Goal: Task Accomplishment & Management: Use online tool/utility

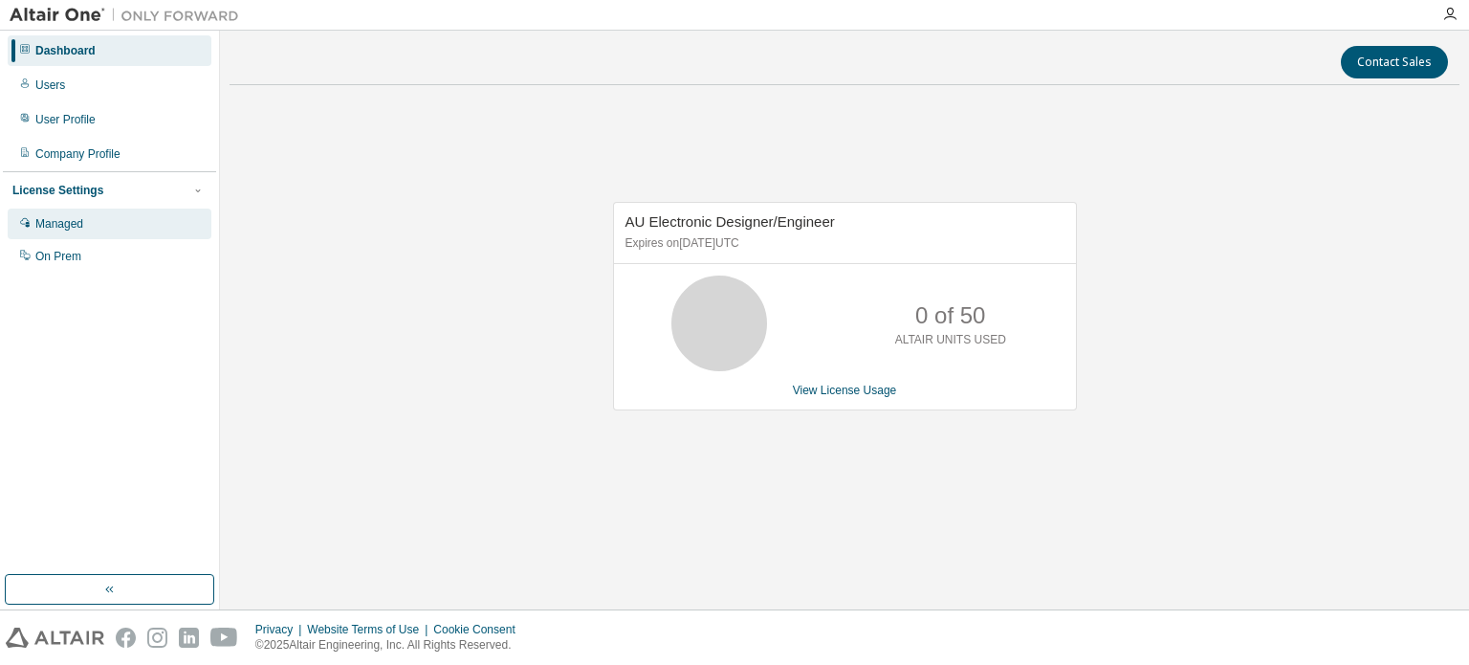
click at [76, 226] on div "Managed" at bounding box center [59, 223] width 48 height 15
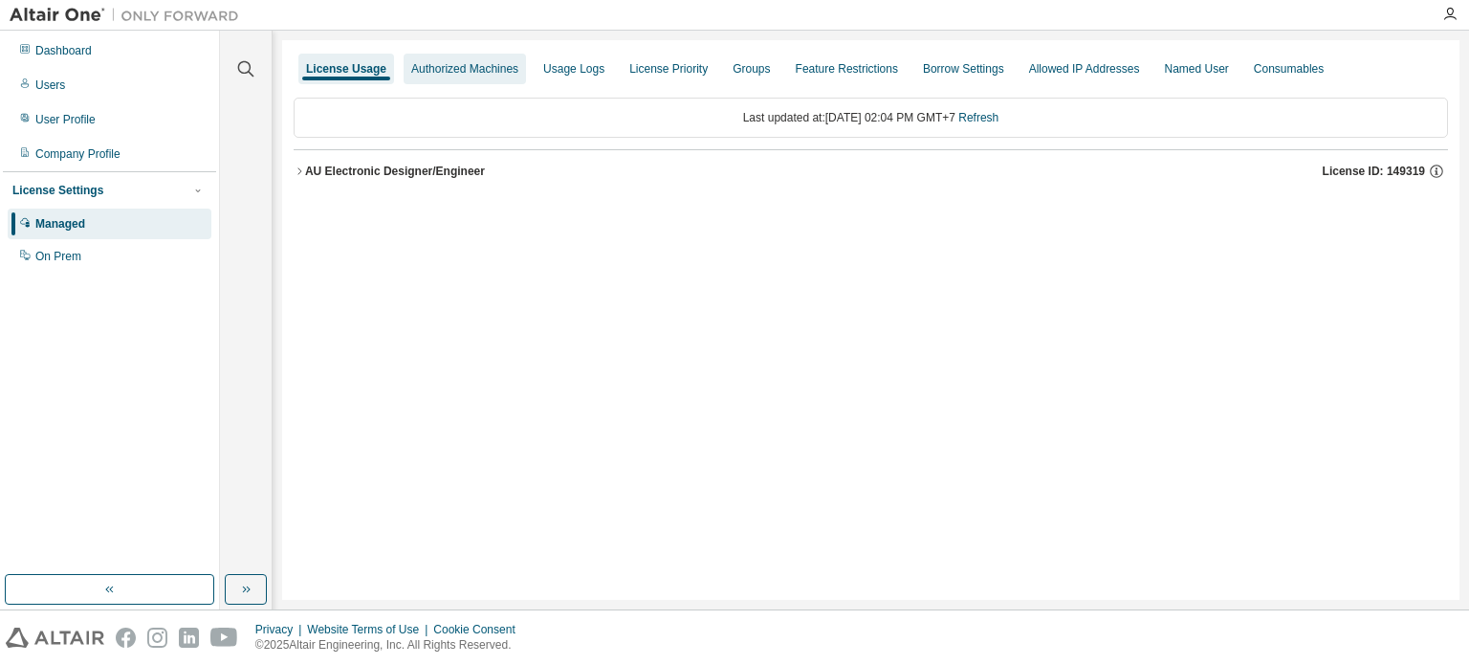
click at [451, 65] on div "Authorized Machines" at bounding box center [464, 68] width 107 height 15
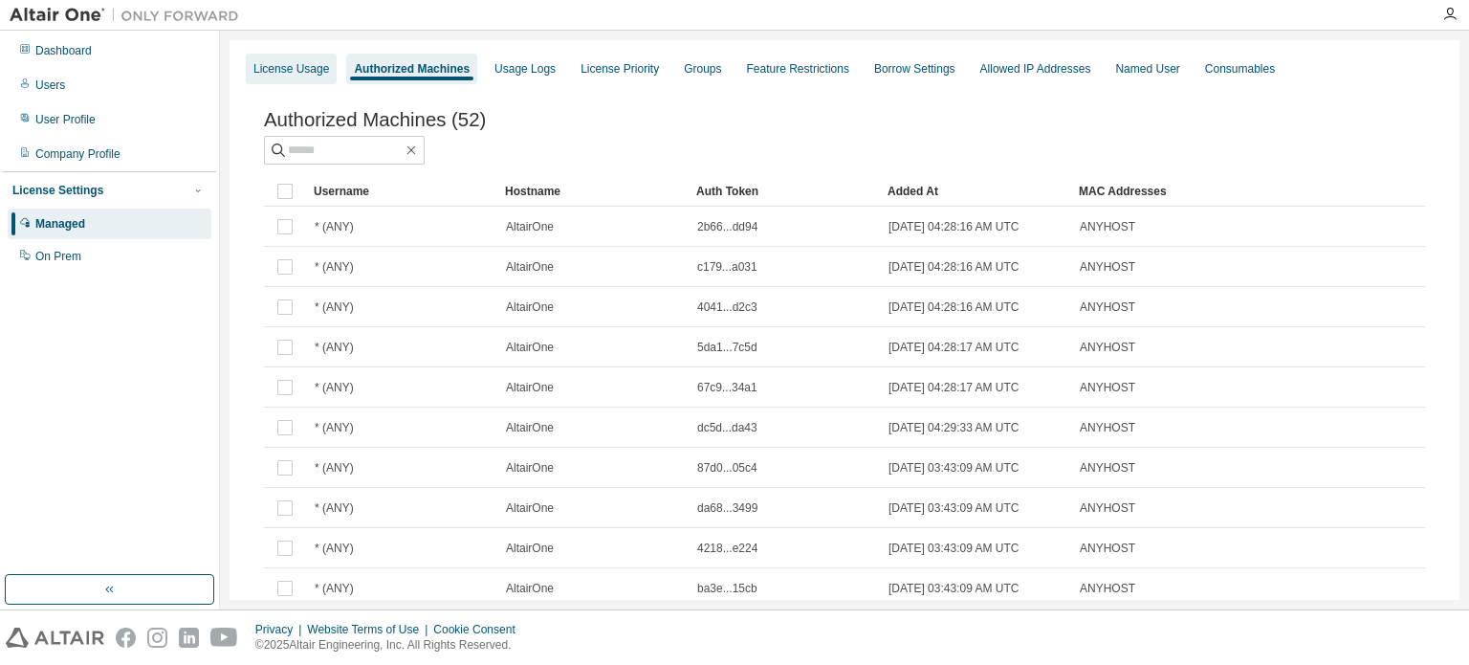
click at [315, 73] on div "License Usage" at bounding box center [291, 68] width 76 height 15
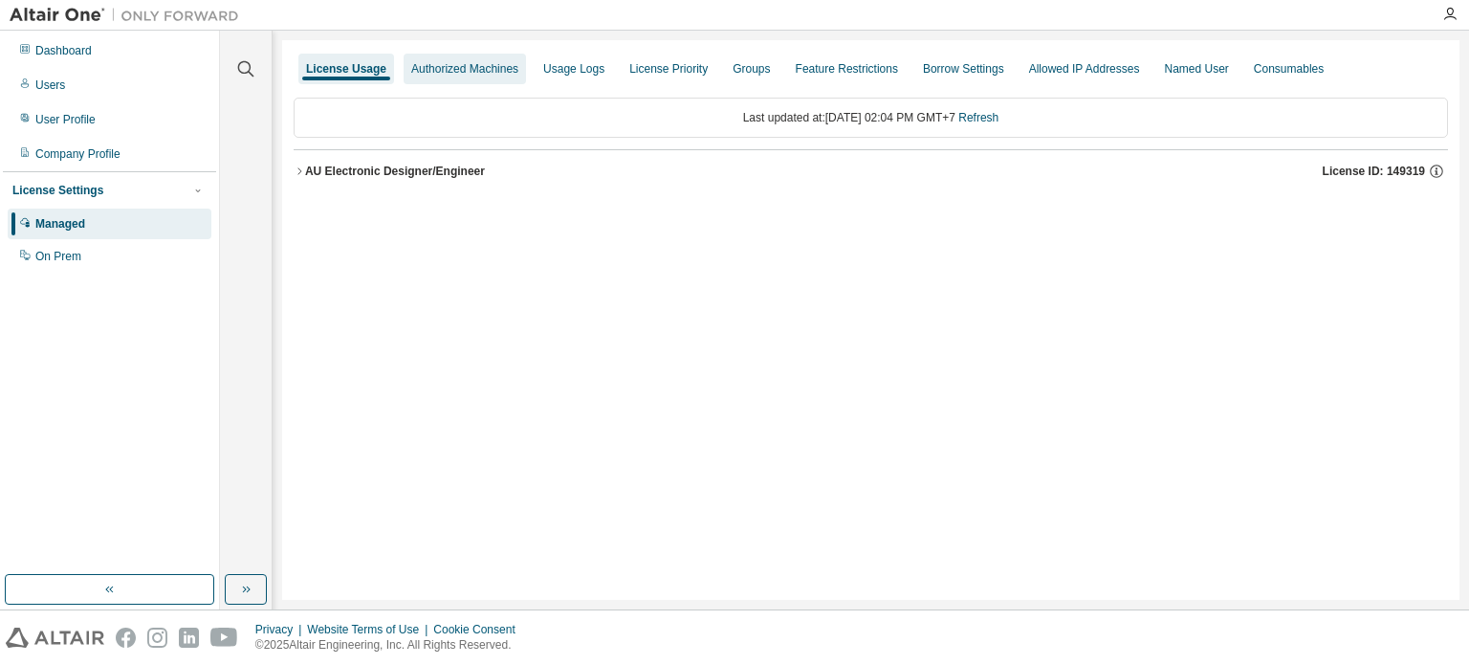
click at [439, 64] on div "Authorized Machines" at bounding box center [464, 68] width 107 height 15
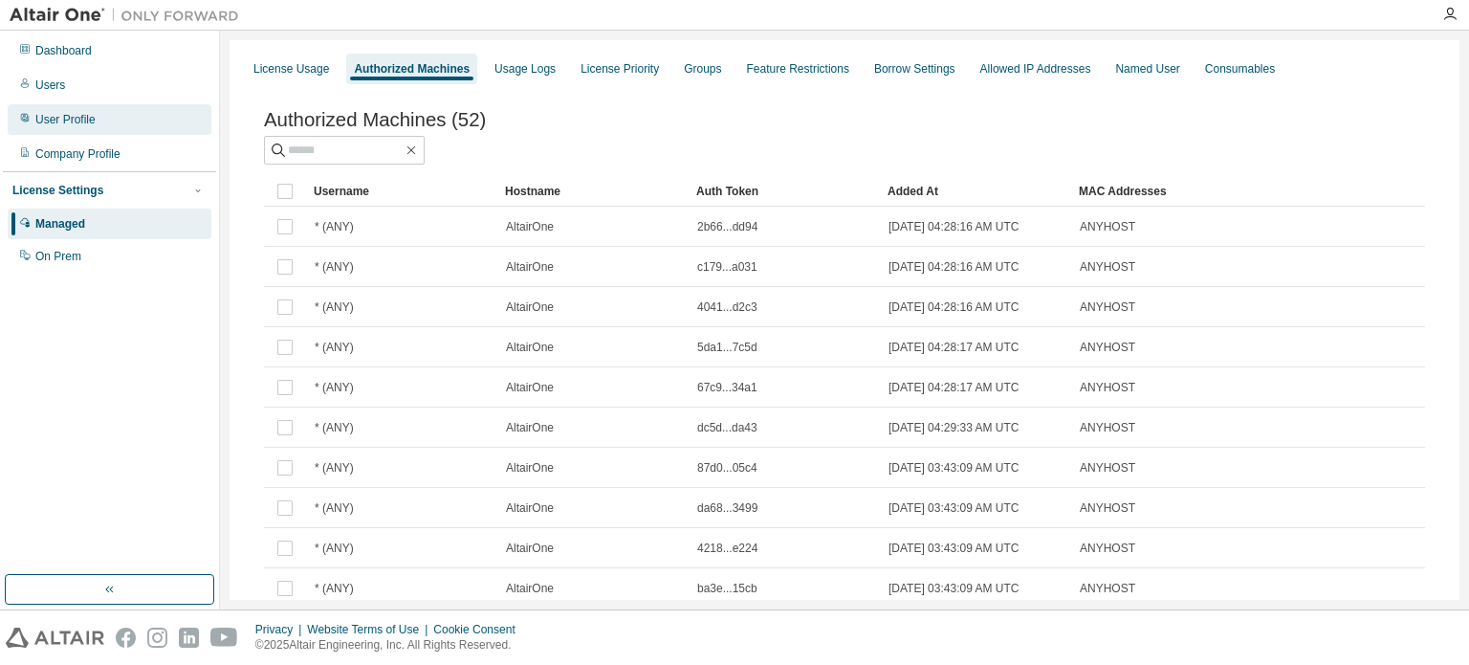
click at [77, 123] on div "User Profile" at bounding box center [65, 119] width 60 height 15
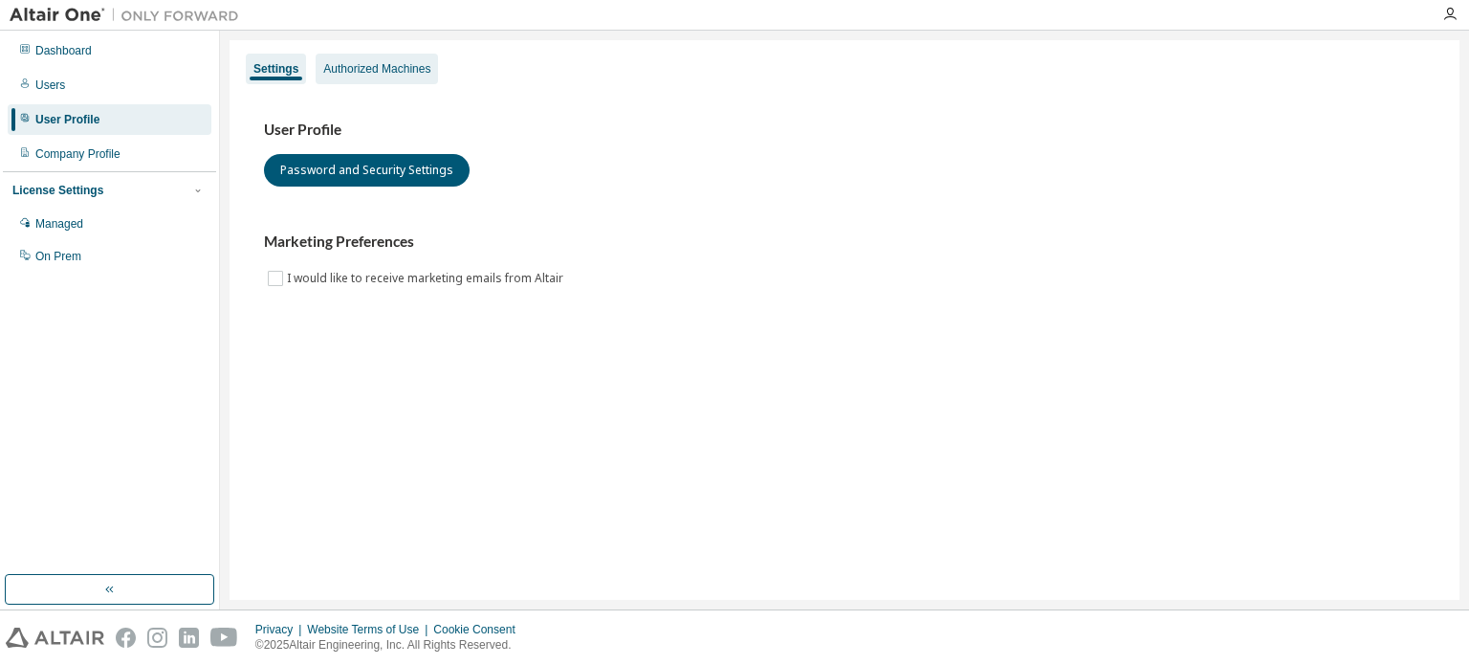
click at [430, 73] on div "Authorized Machines" at bounding box center [377, 69] width 122 height 31
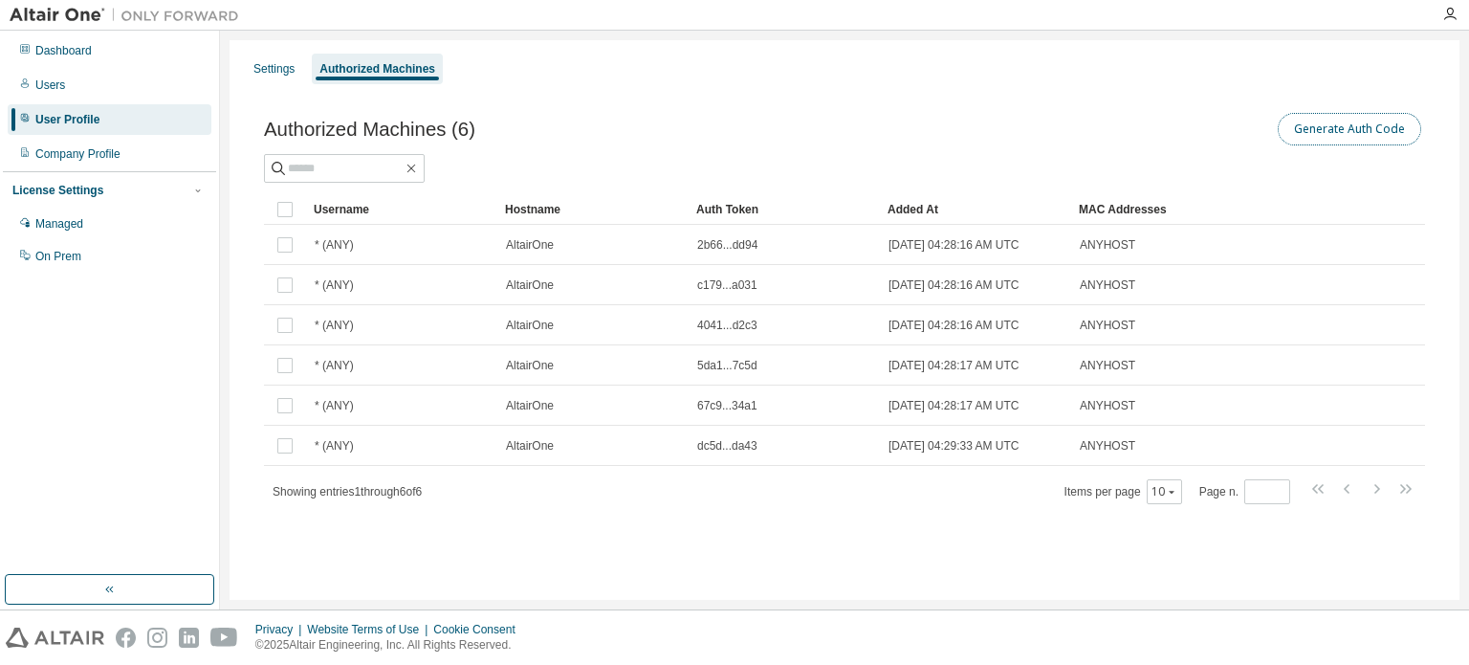
click at [1354, 133] on button "Generate Auth Code" at bounding box center [1349, 129] width 143 height 33
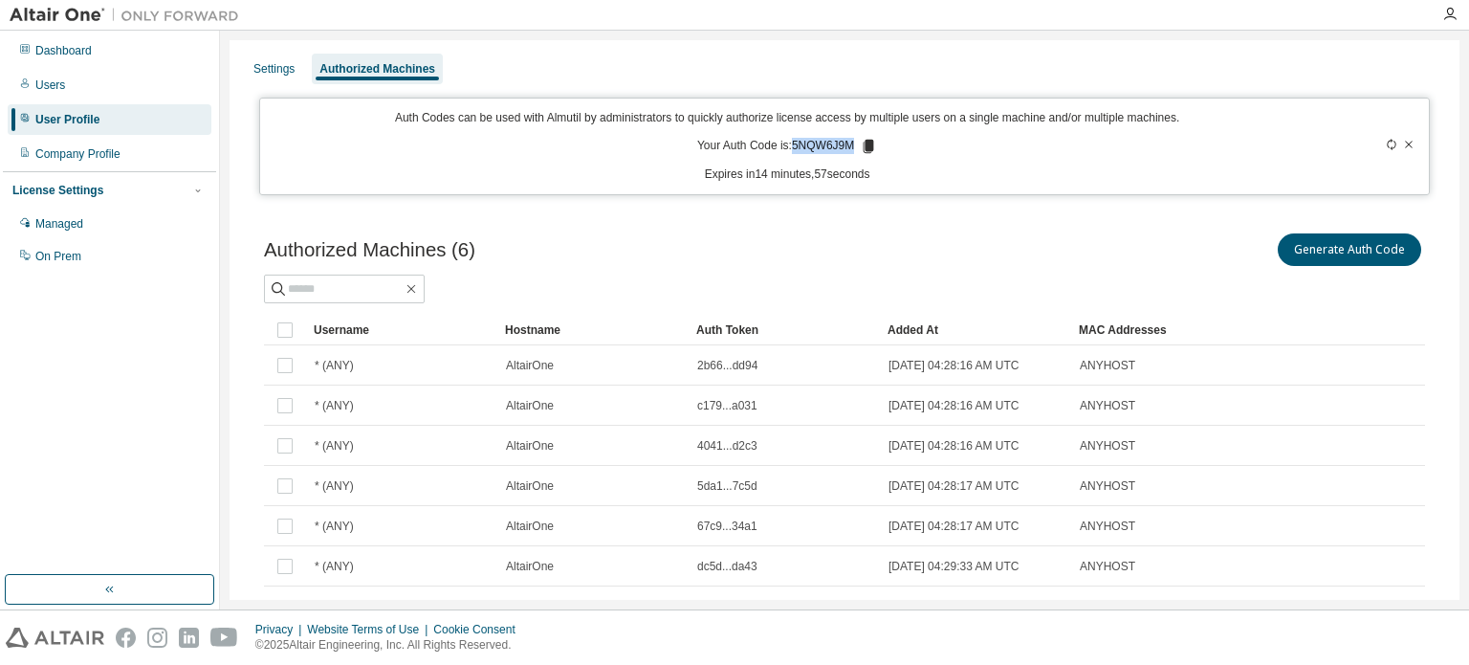
drag, startPoint x: 788, startPoint y: 146, endPoint x: 854, endPoint y: 148, distance: 66.0
click at [854, 148] on p "Your Auth Code is: 5NQW6J9M" at bounding box center [787, 146] width 180 height 17
click at [869, 144] on icon at bounding box center [869, 146] width 11 height 13
click at [951, 183] on div "Auth Codes can be used with Almutil by administrators to quickly authorize lice…" at bounding box center [844, 147] width 1171 height 98
drag, startPoint x: 786, startPoint y: 144, endPoint x: 848, endPoint y: 143, distance: 61.2
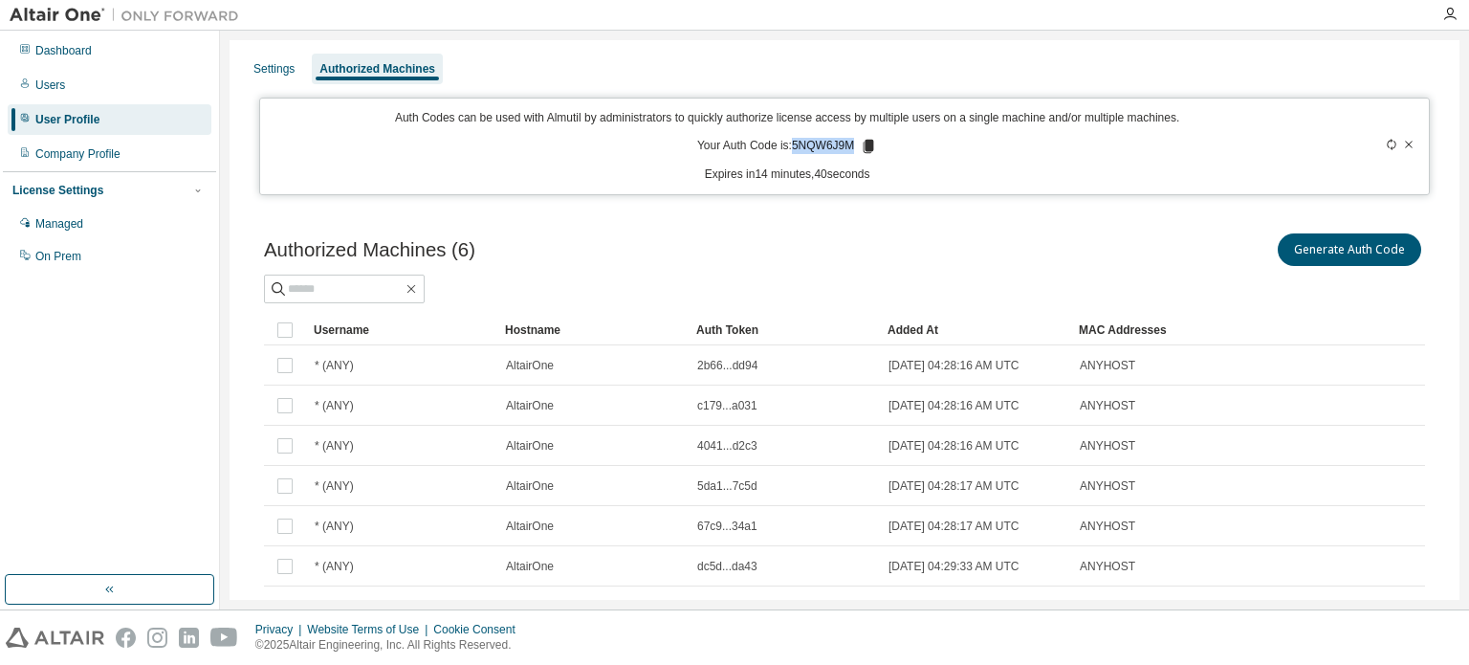
click at [848, 143] on p "Your Auth Code is: 5NQW6J9M" at bounding box center [787, 146] width 180 height 17
click at [1454, 12] on icon "button" at bounding box center [1449, 14] width 15 height 15
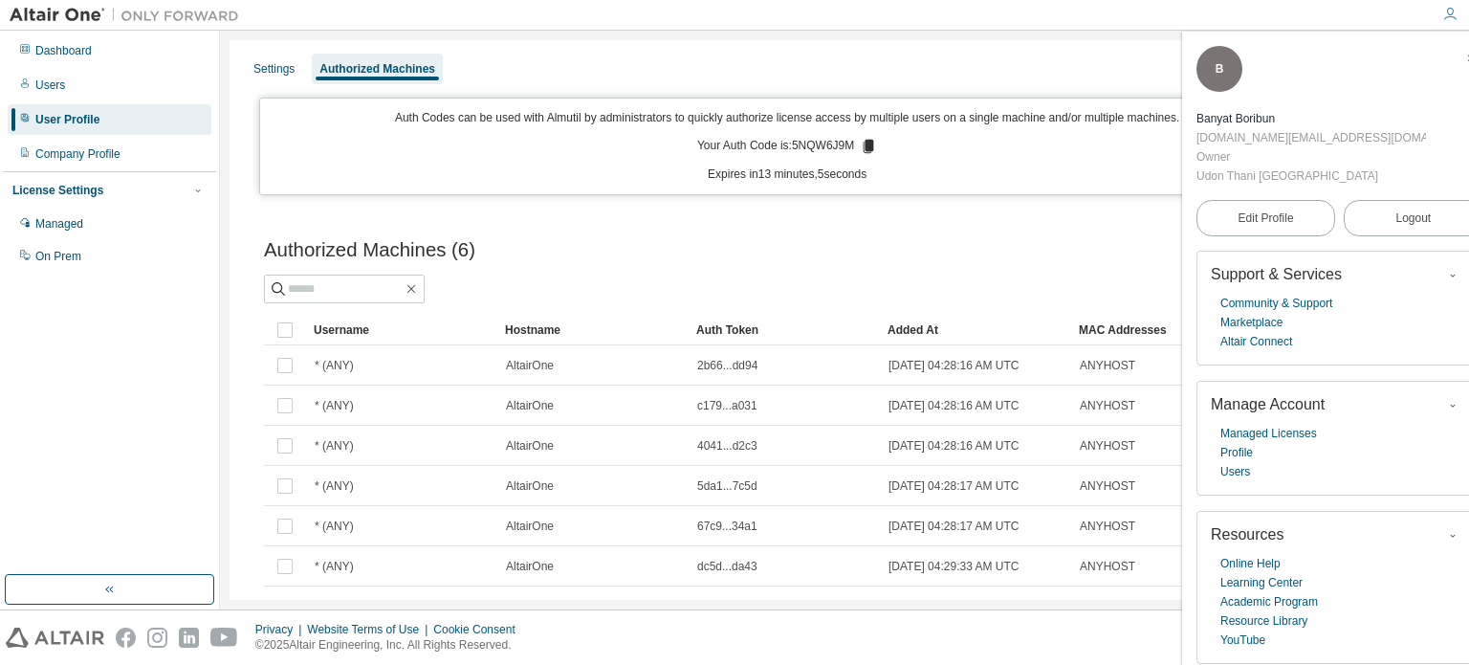
click at [80, 123] on div "User Profile" at bounding box center [67, 119] width 64 height 15
click at [1462, 58] on span "button" at bounding box center [1471, 58] width 19 height 31
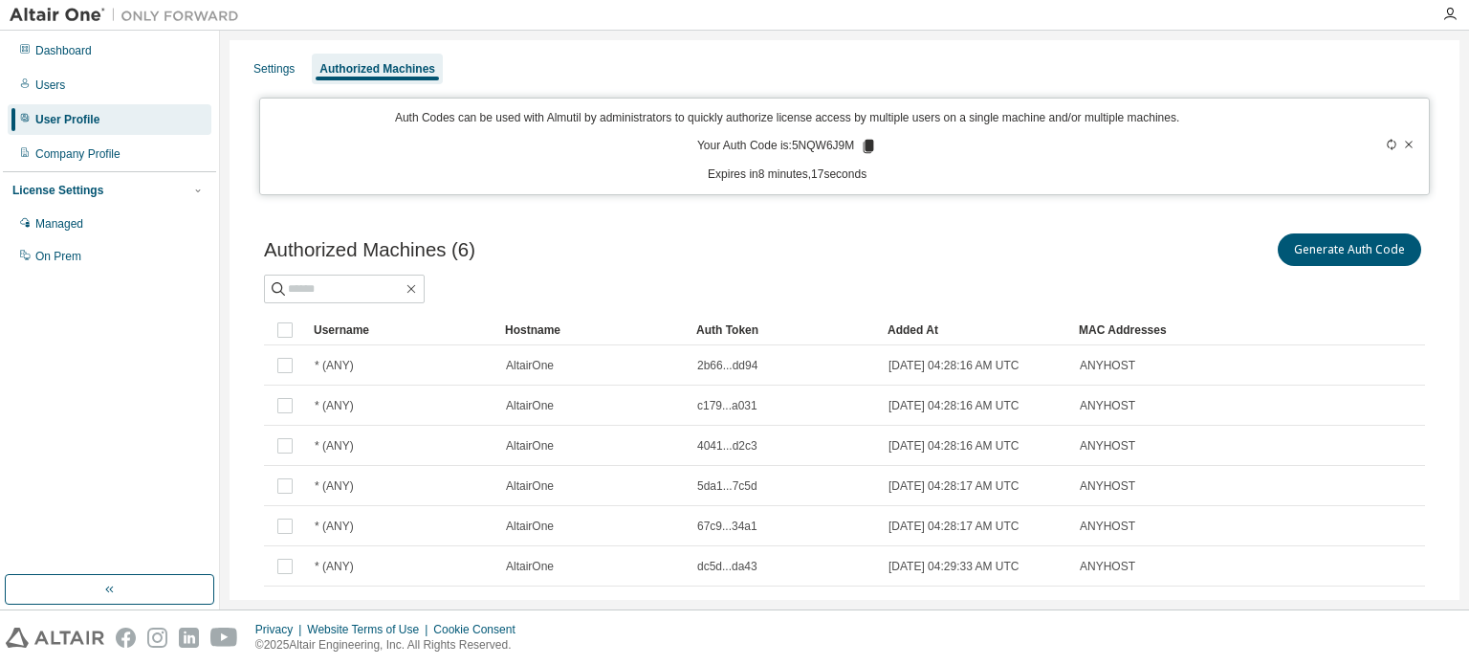
click at [89, 119] on div "User Profile" at bounding box center [67, 119] width 64 height 15
click at [94, 114] on div "User Profile" at bounding box center [67, 119] width 64 height 15
